Goal: Navigation & Orientation: Find specific page/section

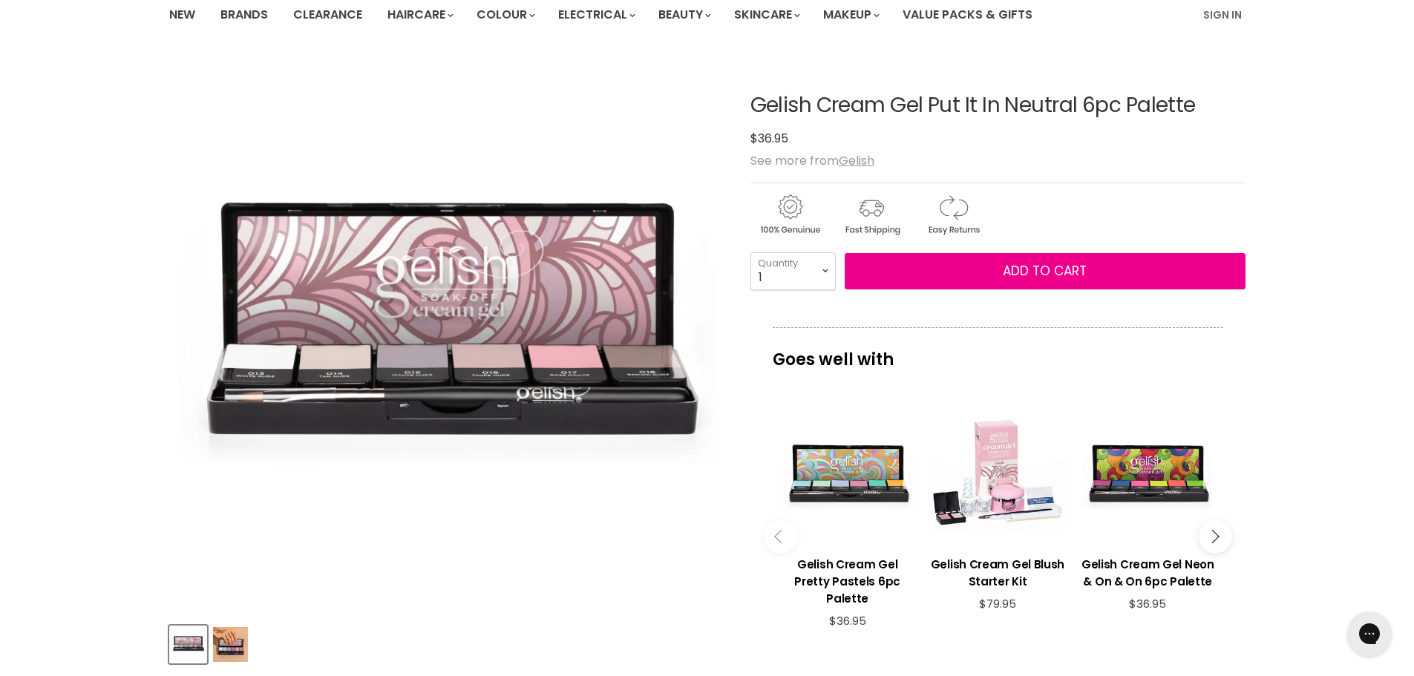
scroll to position [148, 0]
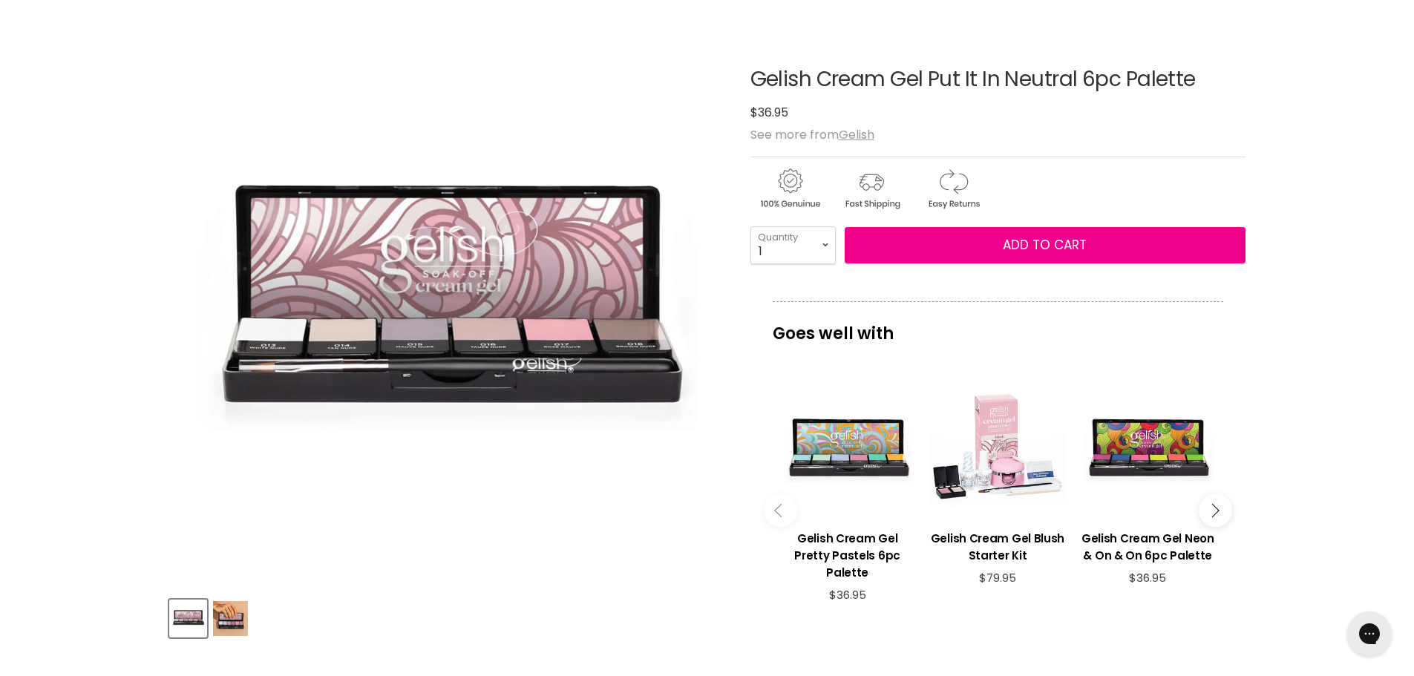
click at [226, 618] on img "Product thumbnails" at bounding box center [230, 618] width 35 height 35
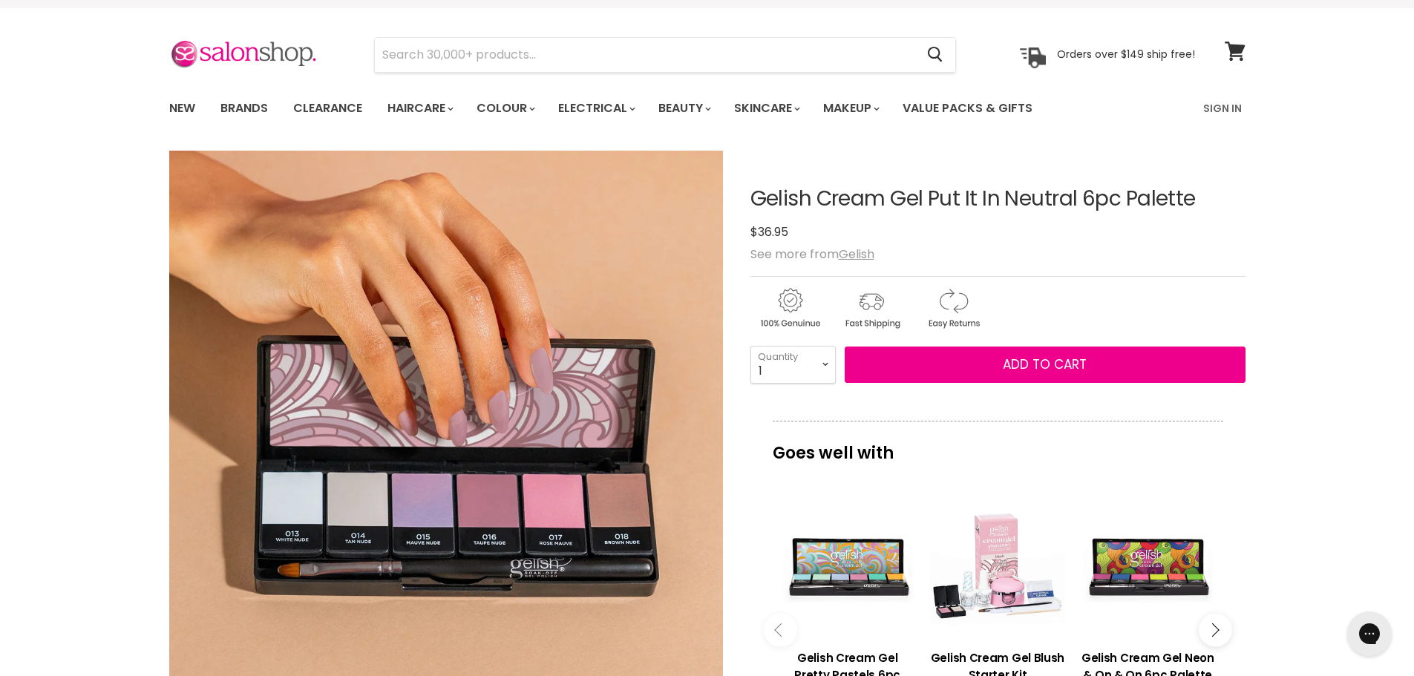
scroll to position [0, 0]
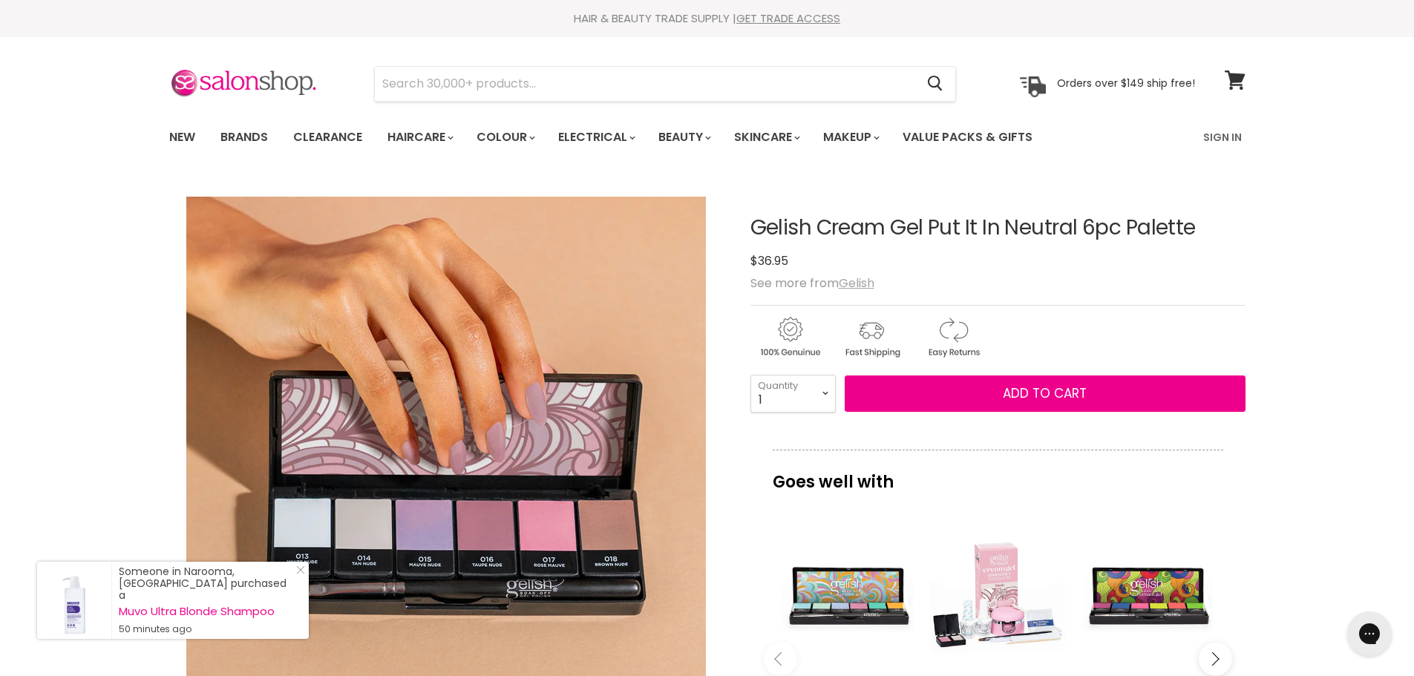
click at [852, 281] on u "Gelish" at bounding box center [857, 283] width 36 height 17
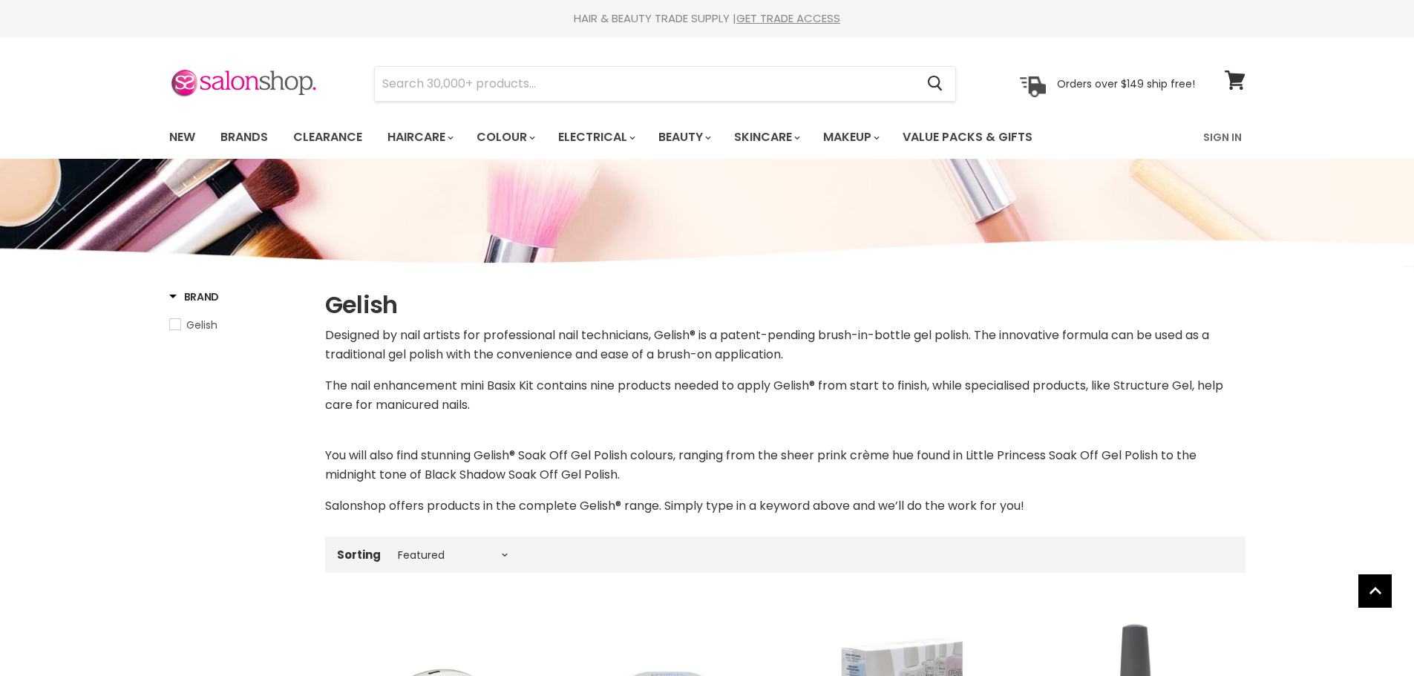
select select "manual"
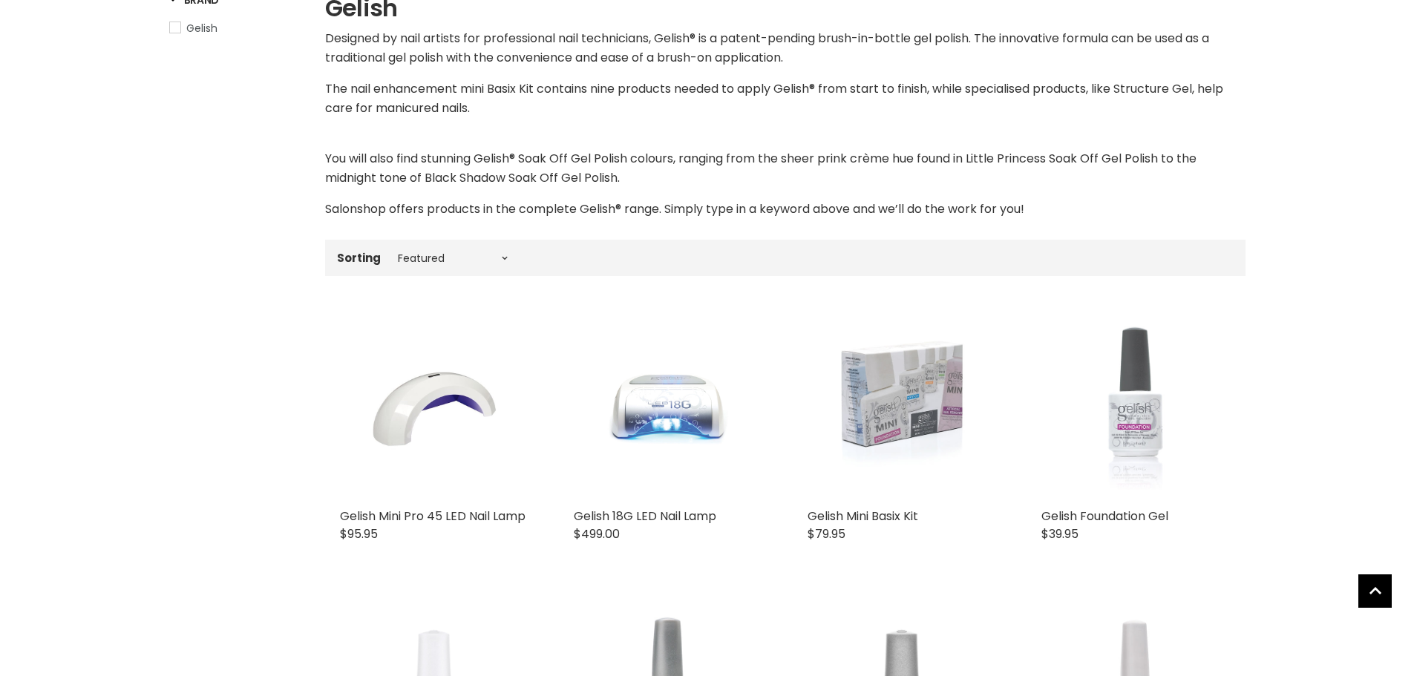
scroll to position [297, 0]
